Goal: Task Accomplishment & Management: Manage account settings

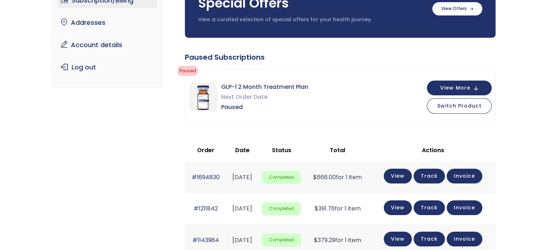
scroll to position [78, 0]
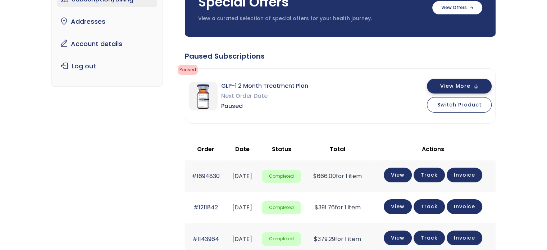
click at [457, 84] on span "View More" at bounding box center [455, 86] width 30 height 5
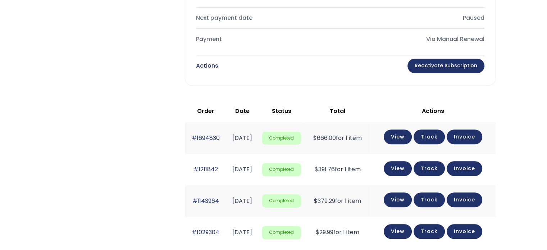
scroll to position [352, 0]
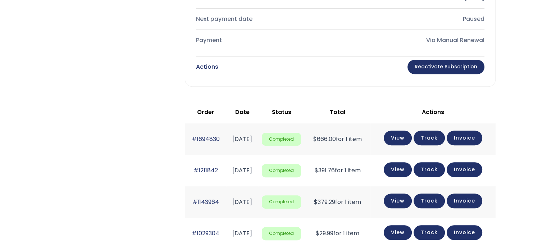
click at [499, 176] on div "Subscription/Billing bmiRewards Addresses Account details Submit a Review Log o…" at bounding box center [273, 46] width 453 height 710
click at [445, 65] on link "Reactivate Subscription" at bounding box center [446, 67] width 77 height 14
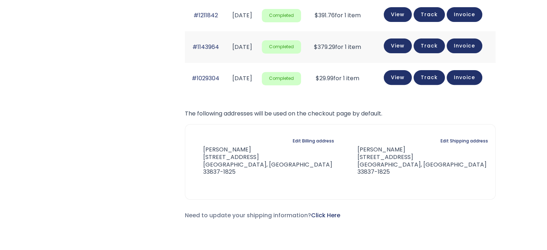
scroll to position [268, 0]
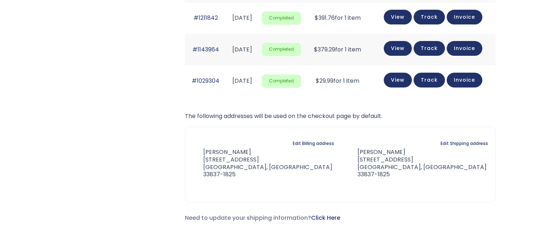
click at [478, 209] on div "Paused Subscriptions Paused Important Update: Compounded Tirzepatide Injection …" at bounding box center [340, 42] width 311 height 362
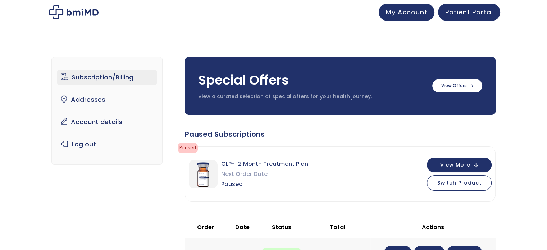
scroll to position [1, 0]
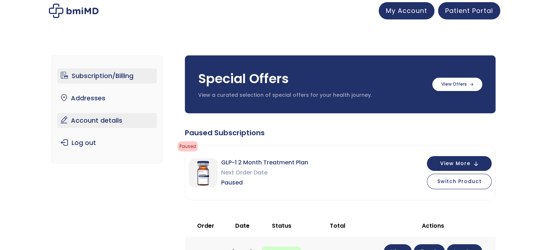
click at [102, 119] on link "Account details" at bounding box center [107, 120] width 100 height 15
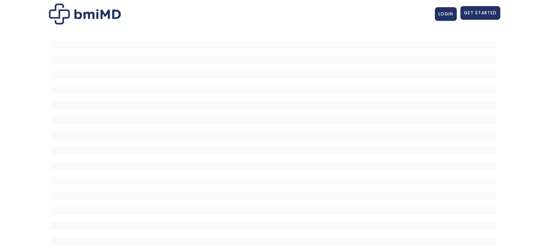
click at [464, 8] on link "GET STARTED" at bounding box center [481, 13] width 40 height 14
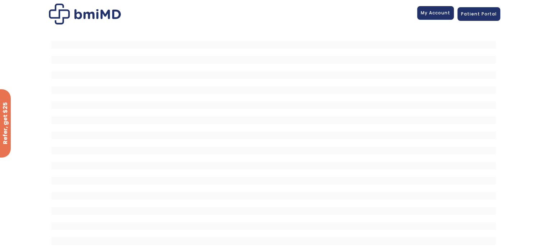
click at [427, 17] on link "My Account" at bounding box center [435, 13] width 37 height 14
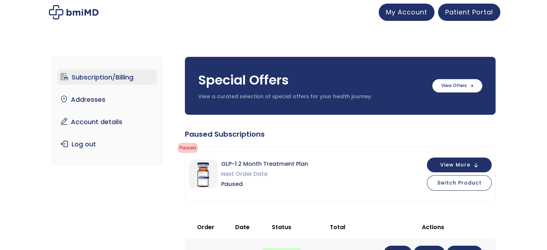
click at [115, 76] on link "Subscription/Billing" at bounding box center [107, 77] width 100 height 15
click at [401, 11] on span "My Account" at bounding box center [406, 10] width 41 height 9
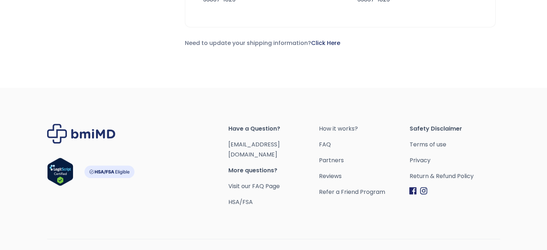
scroll to position [451, 0]
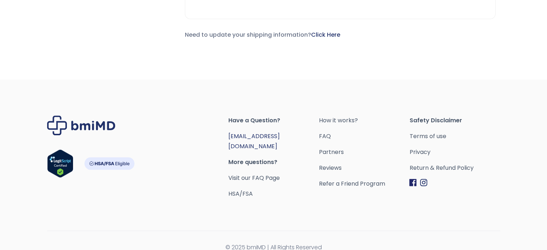
click at [266, 132] on link "[EMAIL_ADDRESS][DOMAIN_NAME]" at bounding box center [254, 141] width 51 height 18
drag, startPoint x: 246, startPoint y: 142, endPoint x: 246, endPoint y: 148, distance: 5.8
click at [246, 148] on div "Have a Question? [EMAIL_ADDRESS][DOMAIN_NAME] More questions? Visit our FAQ Pag…" at bounding box center [274, 157] width 91 height 83
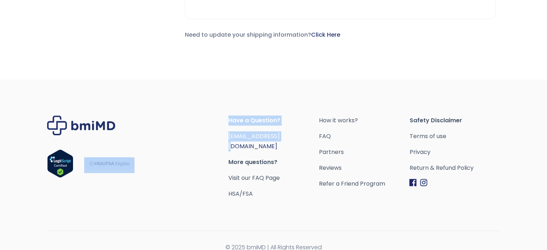
drag, startPoint x: 228, startPoint y: 137, endPoint x: 285, endPoint y: 134, distance: 57.3
click at [285, 134] on div "Have a Question? [EMAIL_ADDRESS][DOMAIN_NAME] More questions? Visit our FAQ Pag…" at bounding box center [273, 157] width 453 height 83
click at [241, 132] on link "[EMAIL_ADDRESS][DOMAIN_NAME]" at bounding box center [254, 141] width 51 height 18
